Goal: Share content: Share content

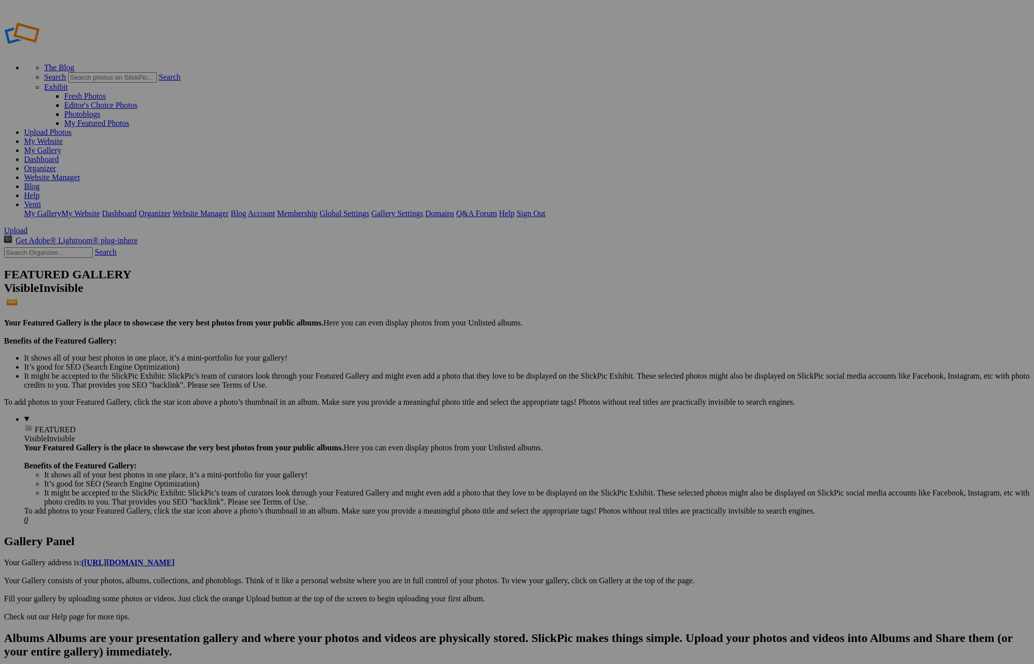
type input "Franklin run"
click at [427, 382] on link "Create" at bounding box center [416, 386] width 21 height 9
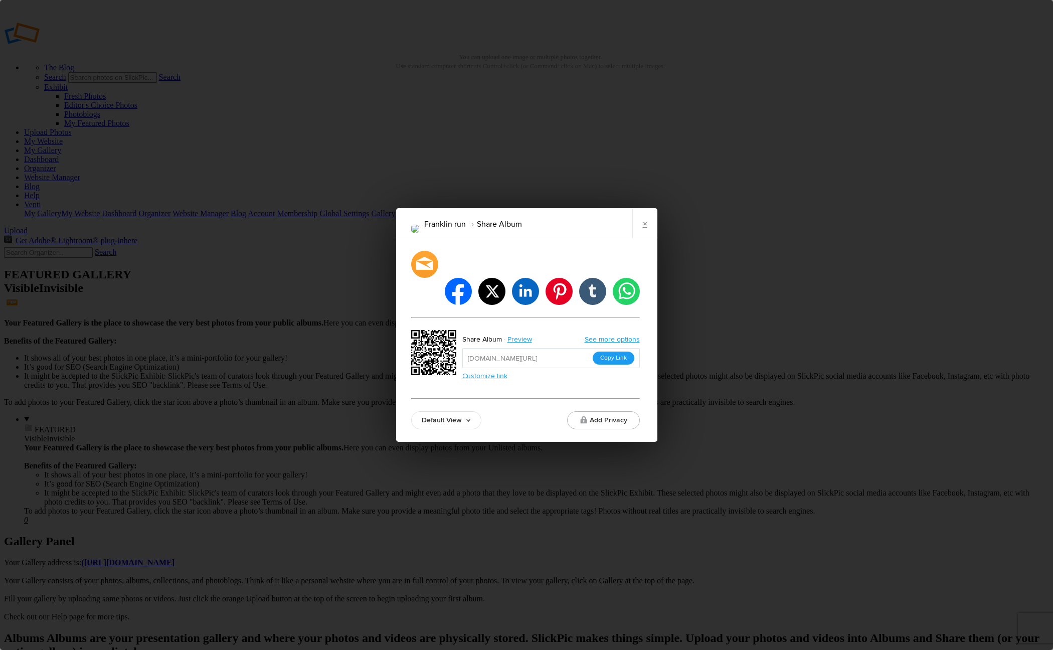
click at [611, 352] on button "Copy Link" at bounding box center [614, 358] width 42 height 13
click at [604, 352] on button "Copy Link" at bounding box center [614, 358] width 42 height 13
click at [639, 238] on link "×" at bounding box center [645, 223] width 25 height 30
